Goal: Task Accomplishment & Management: Use online tool/utility

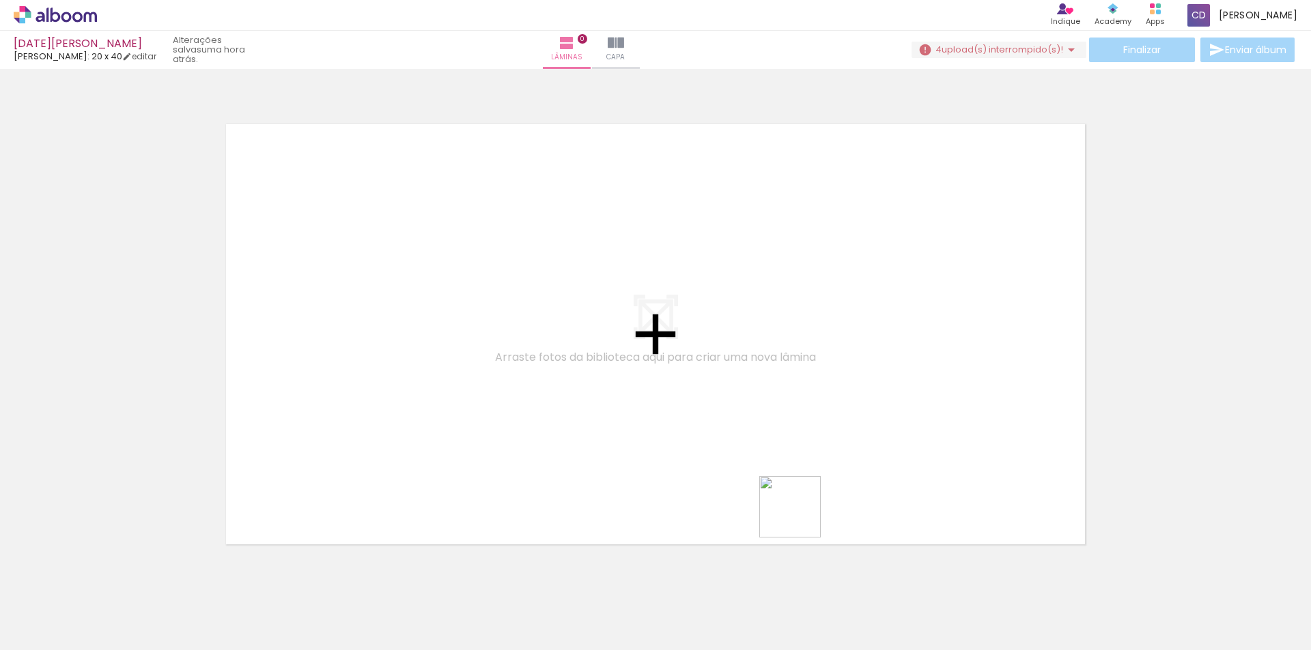
drag, startPoint x: 919, startPoint y: 616, endPoint x: 798, endPoint y: 513, distance: 159.3
click at [798, 513] on quentale-workspace at bounding box center [655, 325] width 1311 height 650
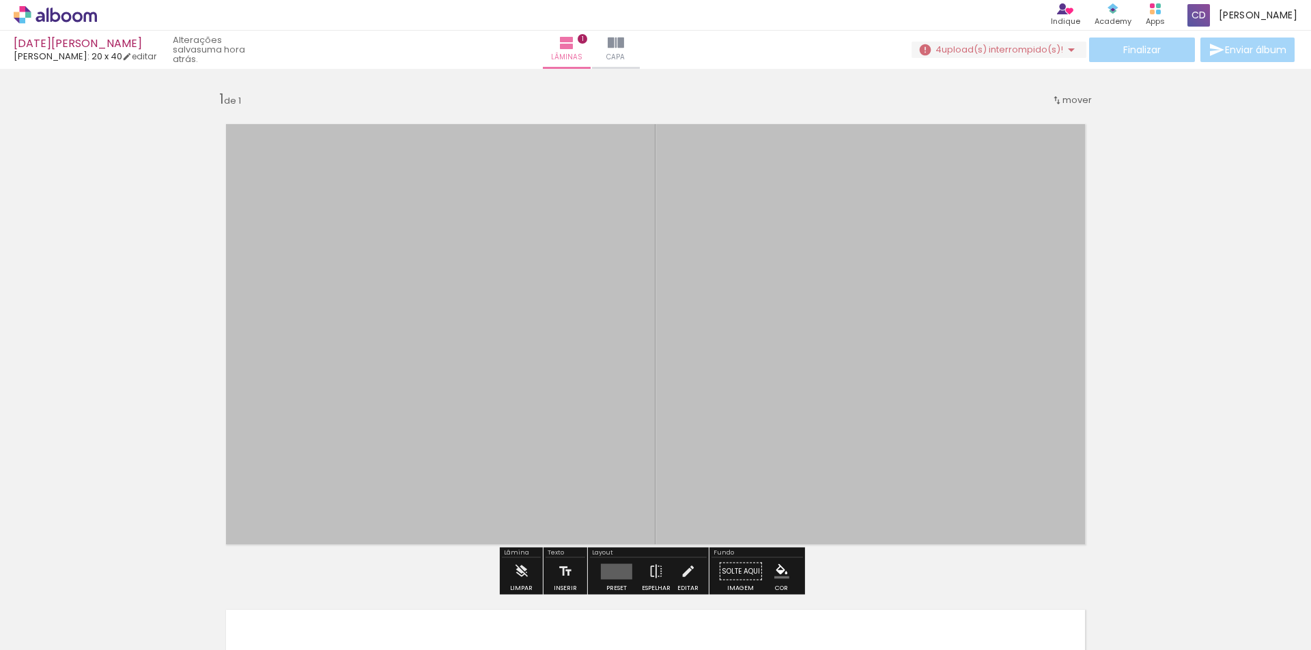
click at [900, 621] on div at bounding box center [902, 605] width 68 height 68
click at [932, 592] on div at bounding box center [900, 604] width 61 height 61
